Goal: Complete application form

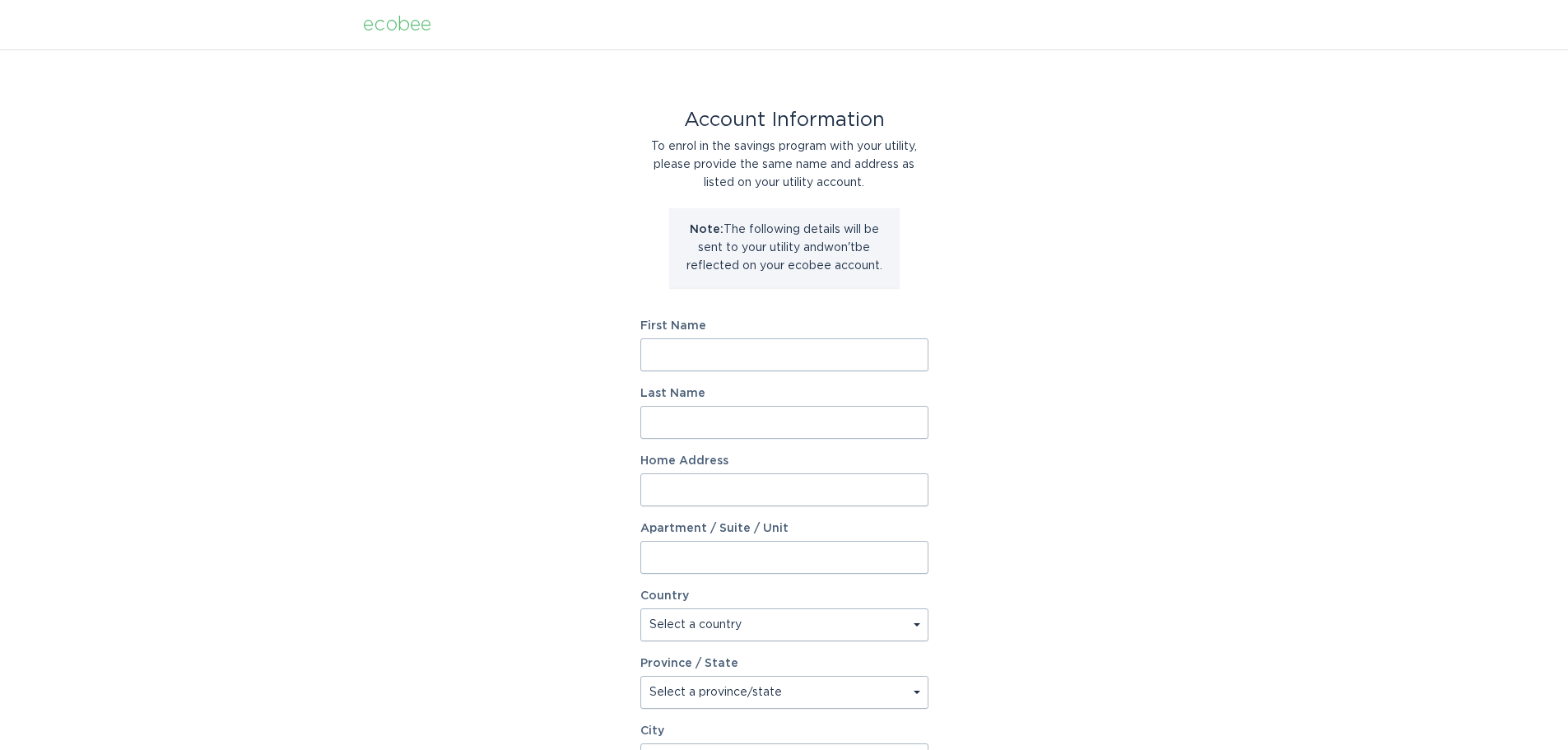
click at [737, 345] on input "First Name" at bounding box center [784, 355] width 288 height 33
type input "[PERSON_NAME]"
type input "[STREET_ADDRESS][PERSON_NAME]"
select select "US"
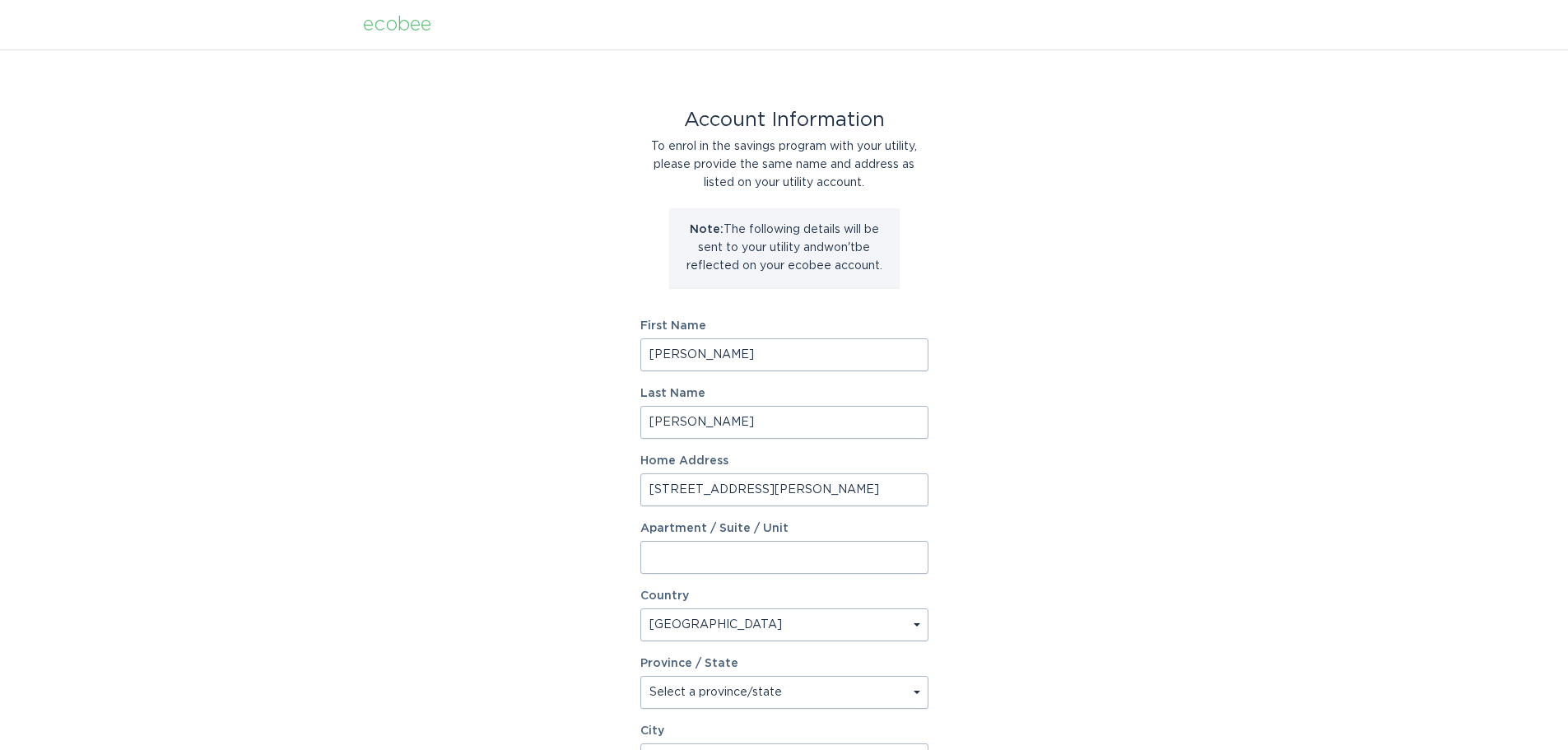
type input "[PERSON_NAME]"
type input "54016"
select select "WI"
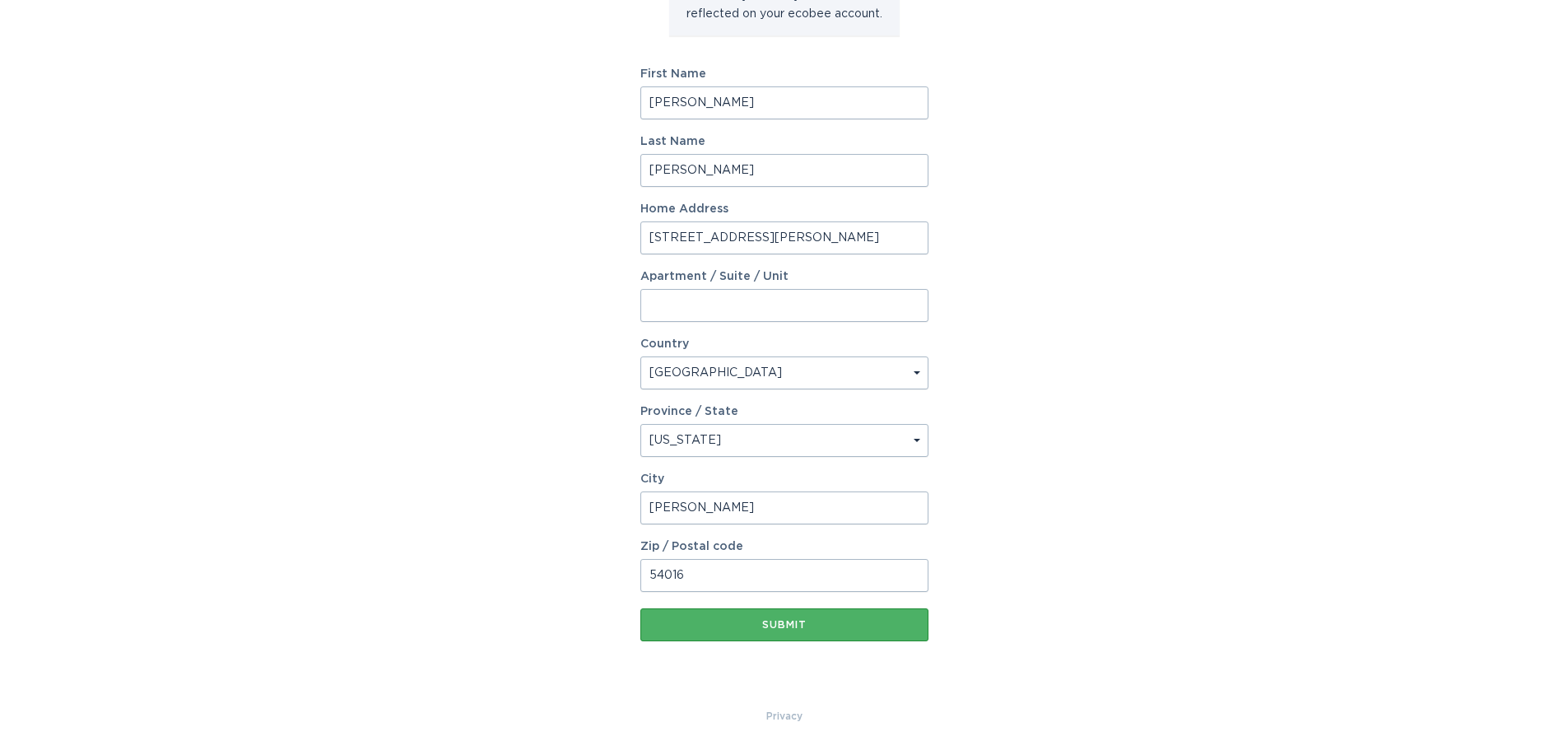
click at [820, 636] on button "Submit" at bounding box center [784, 625] width 288 height 33
